Goal: Obtain resource: Obtain resource

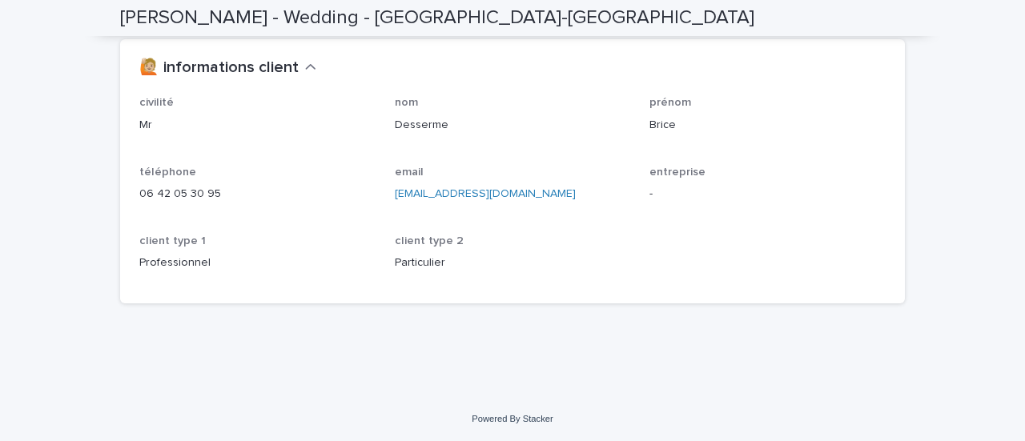
scroll to position [1724, 0]
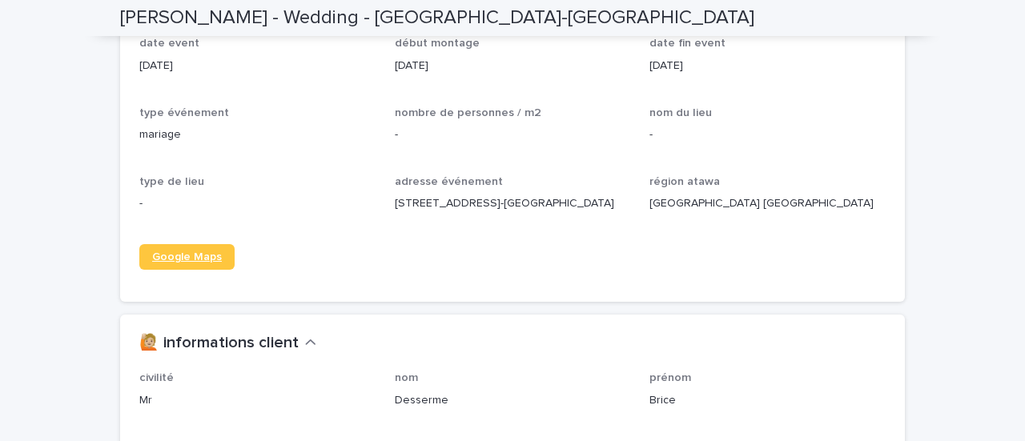
click at [211, 270] on link "Google Maps" at bounding box center [186, 257] width 95 height 26
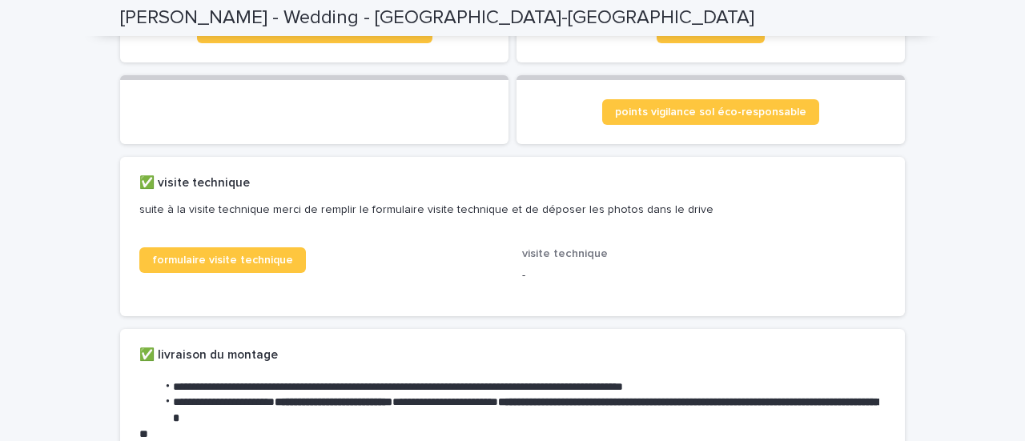
scroll to position [0, 0]
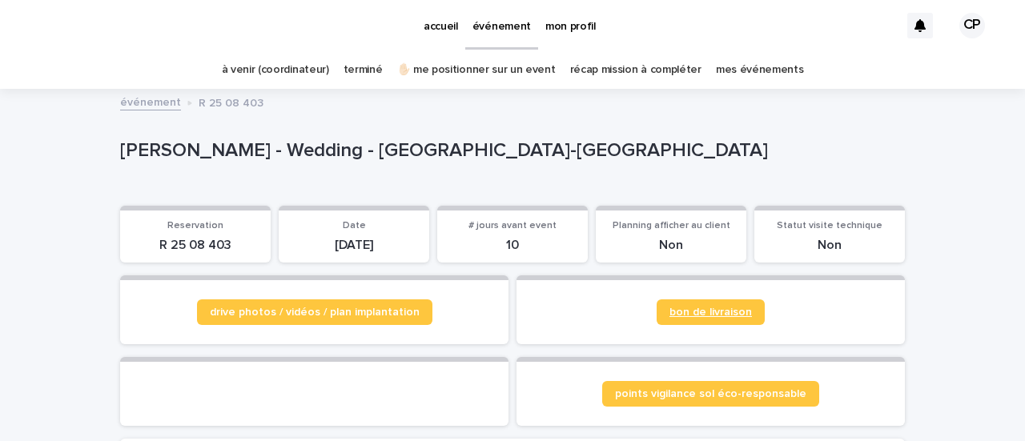
click at [731, 315] on span "bon de livraison" at bounding box center [711, 312] width 83 height 11
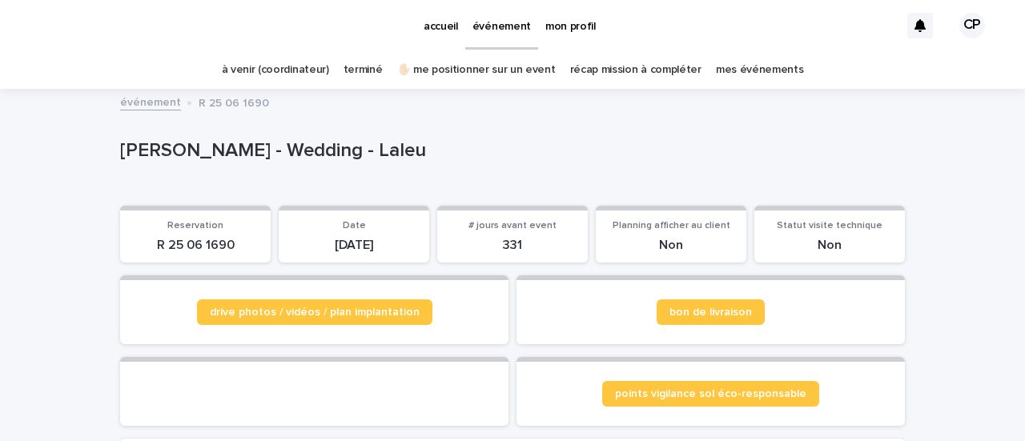
scroll to position [80, 0]
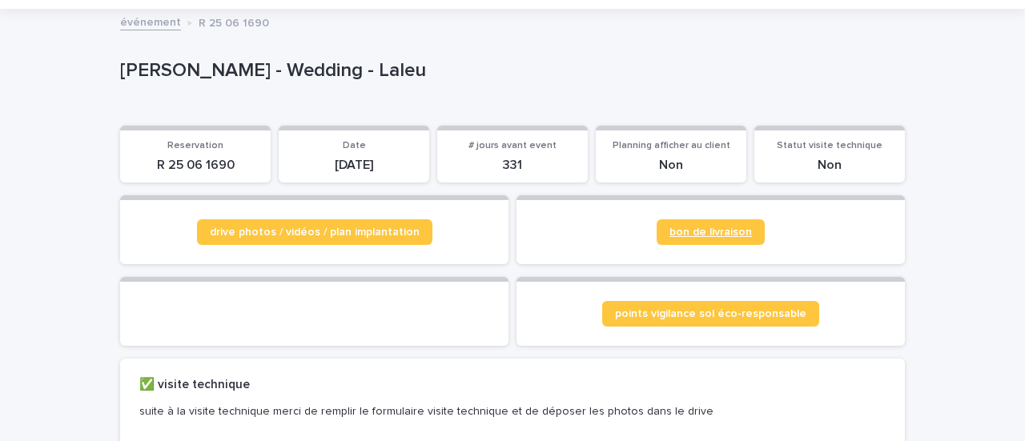
click at [695, 235] on span "bon de livraison" at bounding box center [711, 232] width 83 height 11
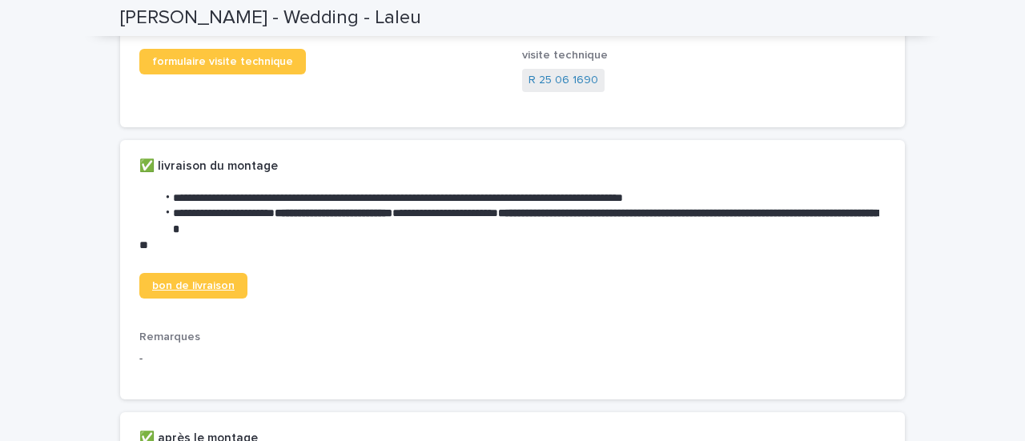
click at [195, 292] on span "bon de livraison" at bounding box center [193, 285] width 83 height 11
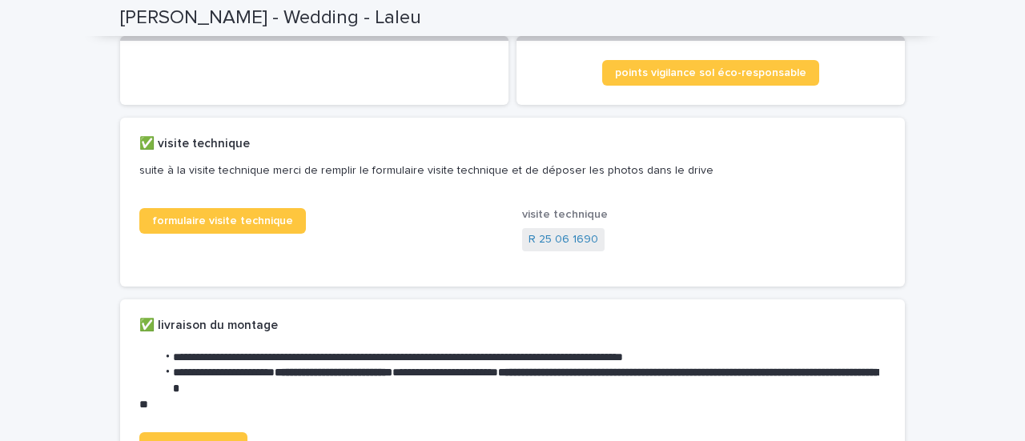
scroll to position [320, 0]
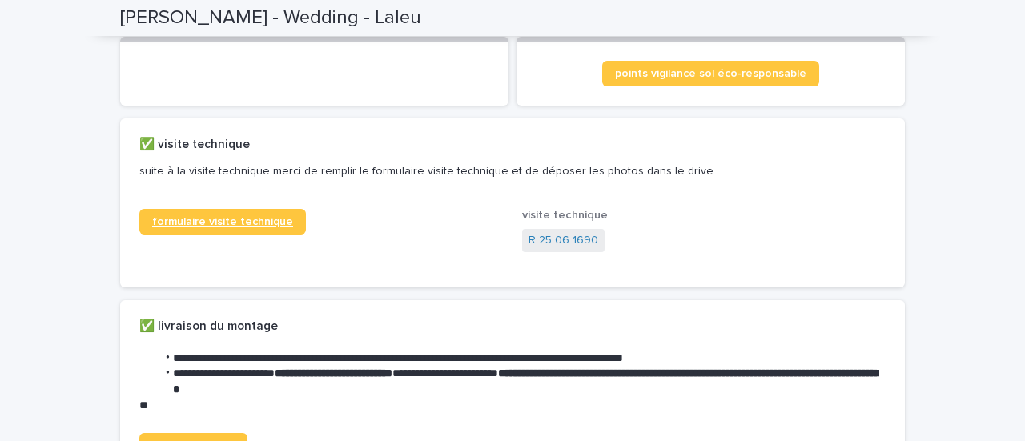
click at [186, 228] on span "formulaire visite technique" at bounding box center [222, 221] width 141 height 11
